Goal: Check status: Check status

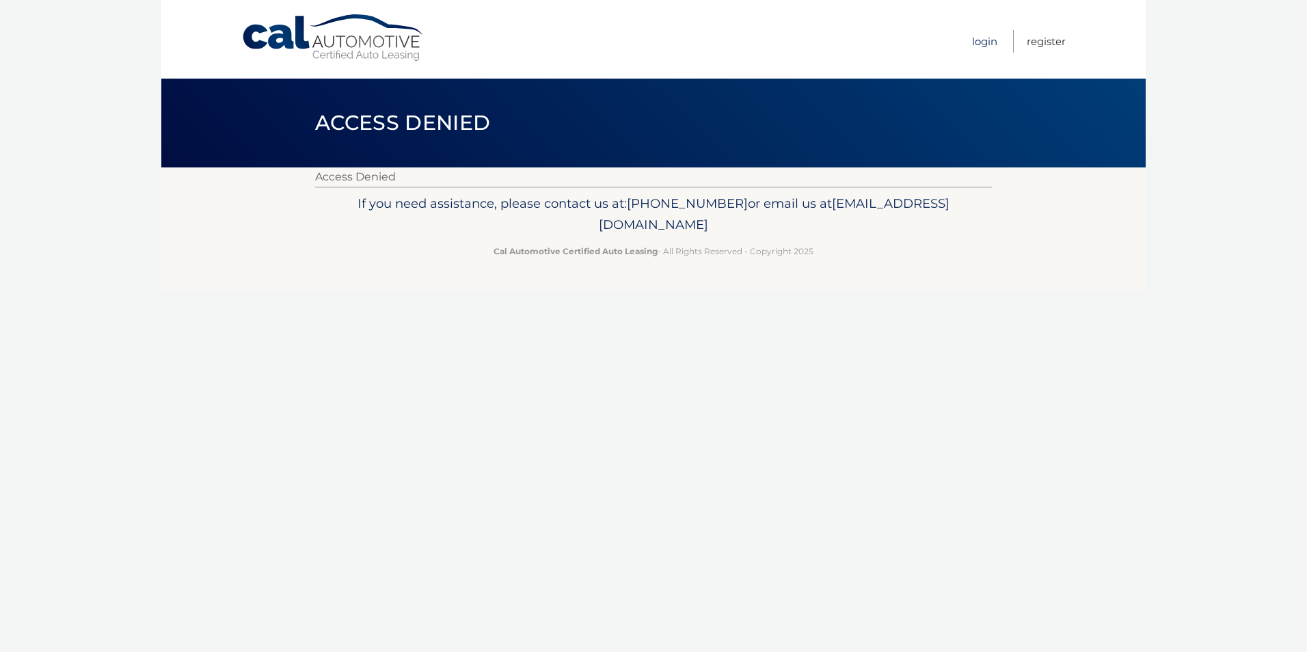
click at [980, 41] on link "Login" at bounding box center [984, 41] width 25 height 23
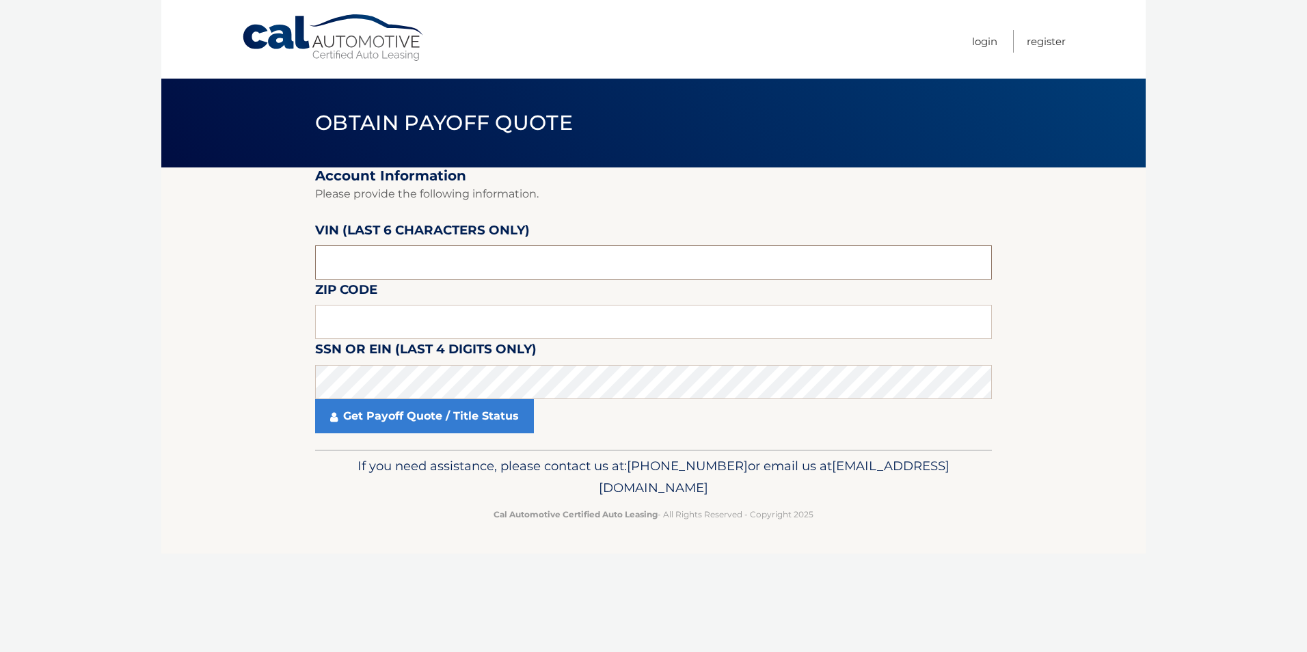
click at [457, 269] on input "text" at bounding box center [653, 262] width 677 height 34
drag, startPoint x: 397, startPoint y: 261, endPoint x: 325, endPoint y: 261, distance: 71.1
click at [326, 261] on input "text" at bounding box center [653, 262] width 677 height 34
type input "718152"
click at [382, 321] on input "text" at bounding box center [653, 322] width 677 height 34
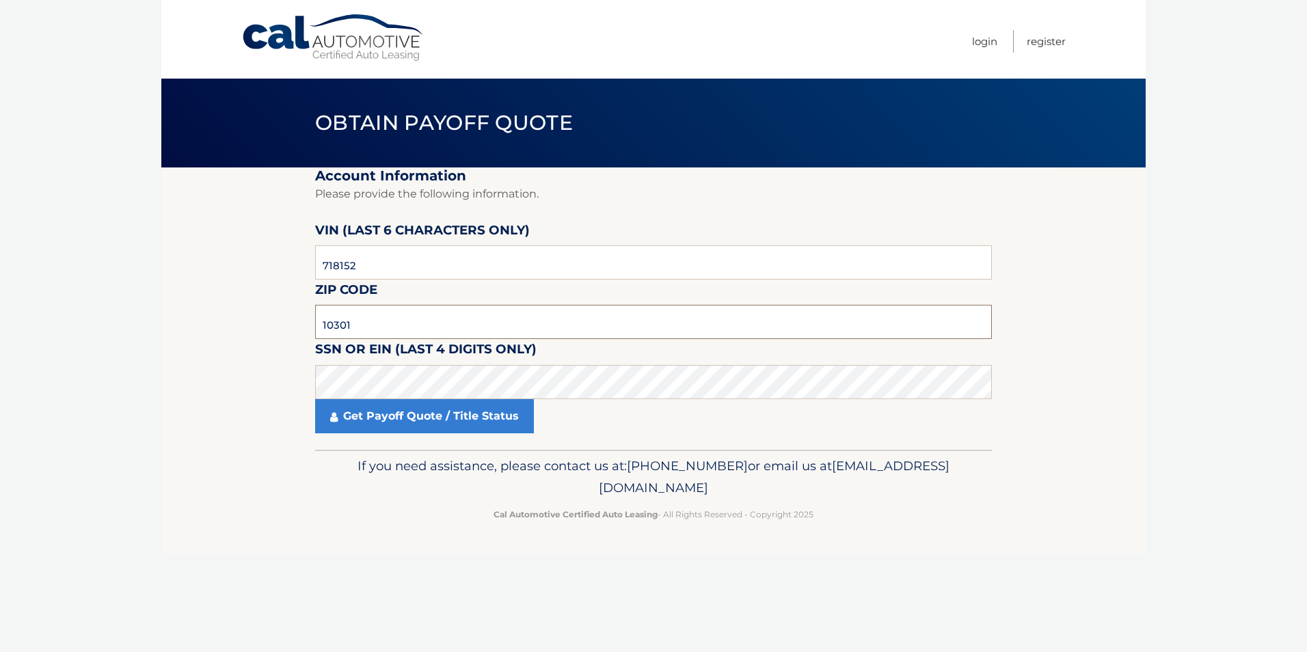
type input "10301"
click at [407, 418] on link "Get Payoff Quote / Title Status" at bounding box center [424, 416] width 219 height 34
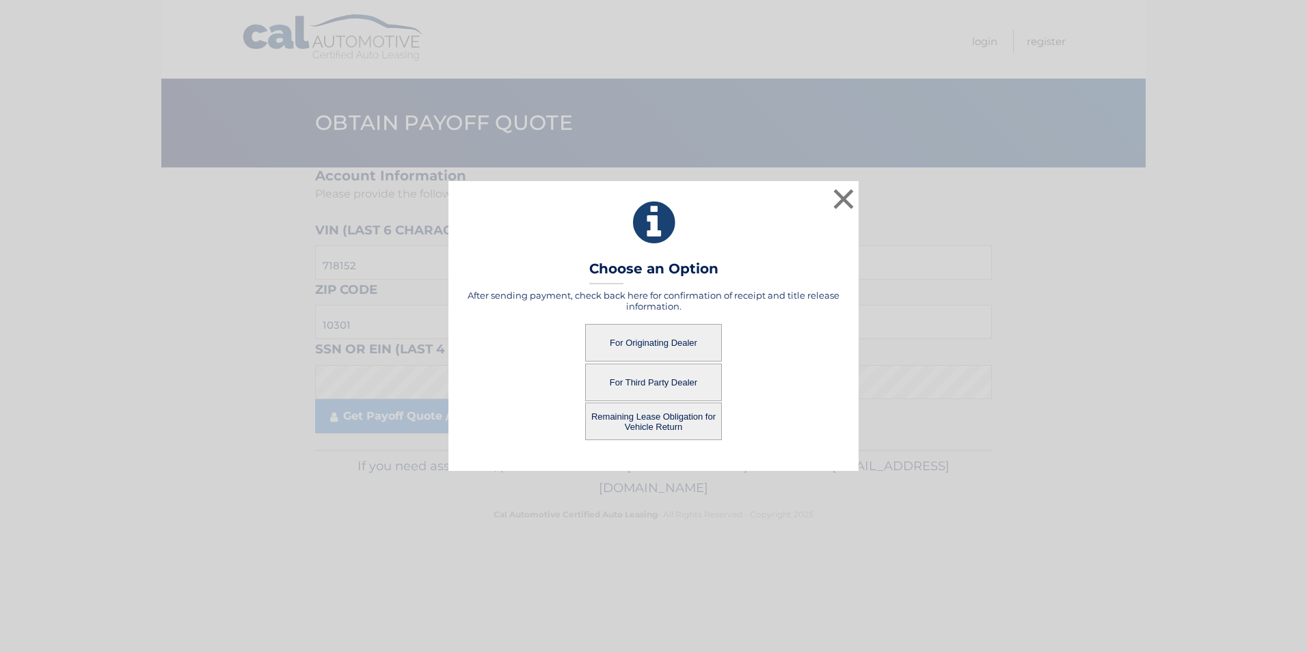
click at [650, 379] on button "For Third Party Dealer" at bounding box center [653, 383] width 137 height 38
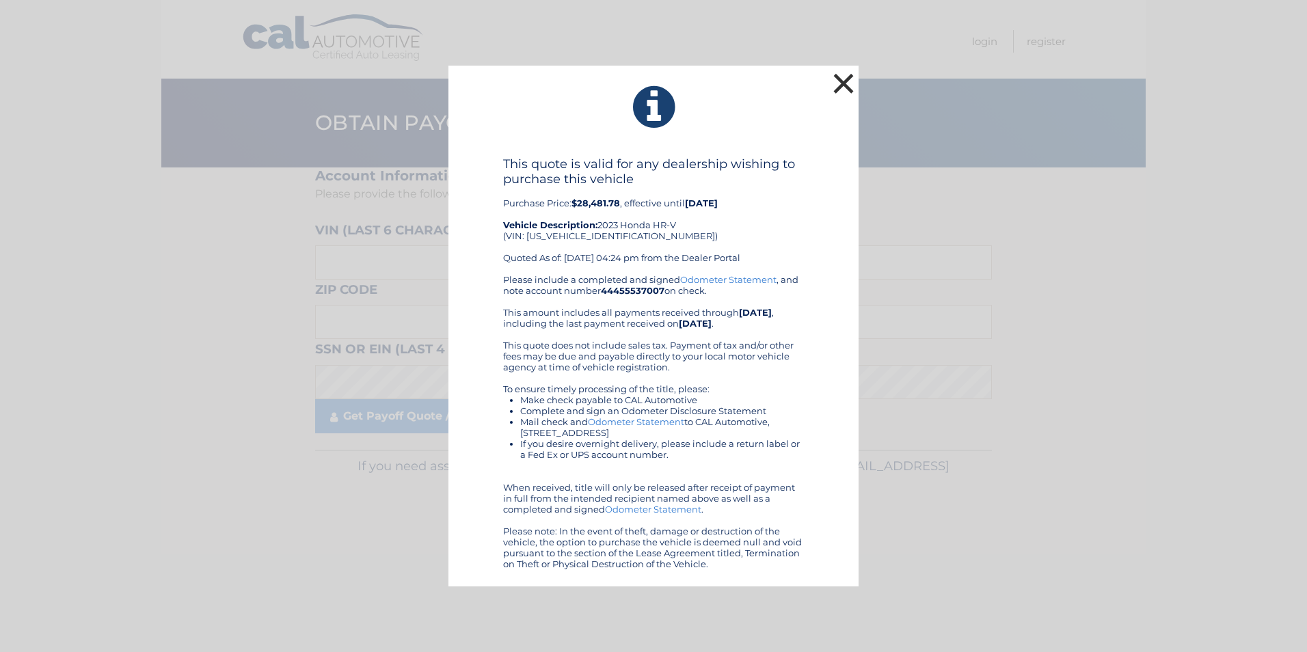
click at [850, 82] on button "×" at bounding box center [843, 83] width 27 height 27
